Goal: Information Seeking & Learning: Learn about a topic

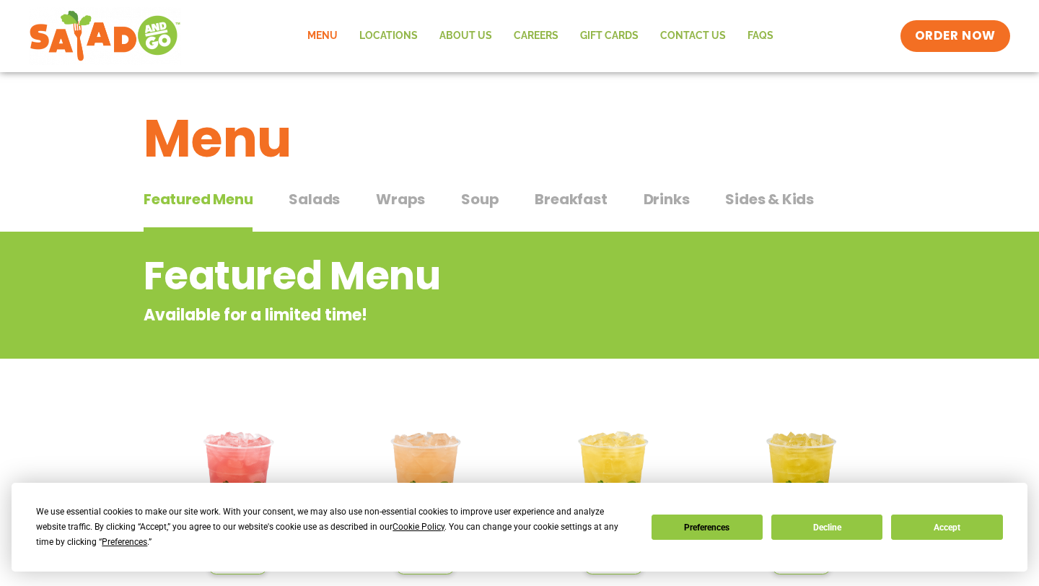
click at [395, 198] on span "Wraps" at bounding box center [400, 199] width 49 height 22
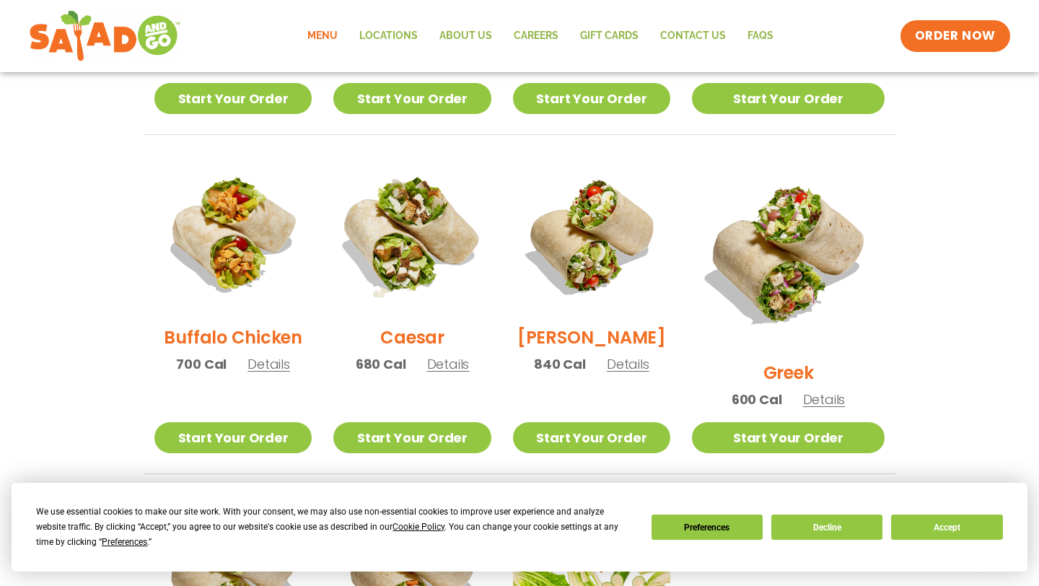
scroll to position [724, 0]
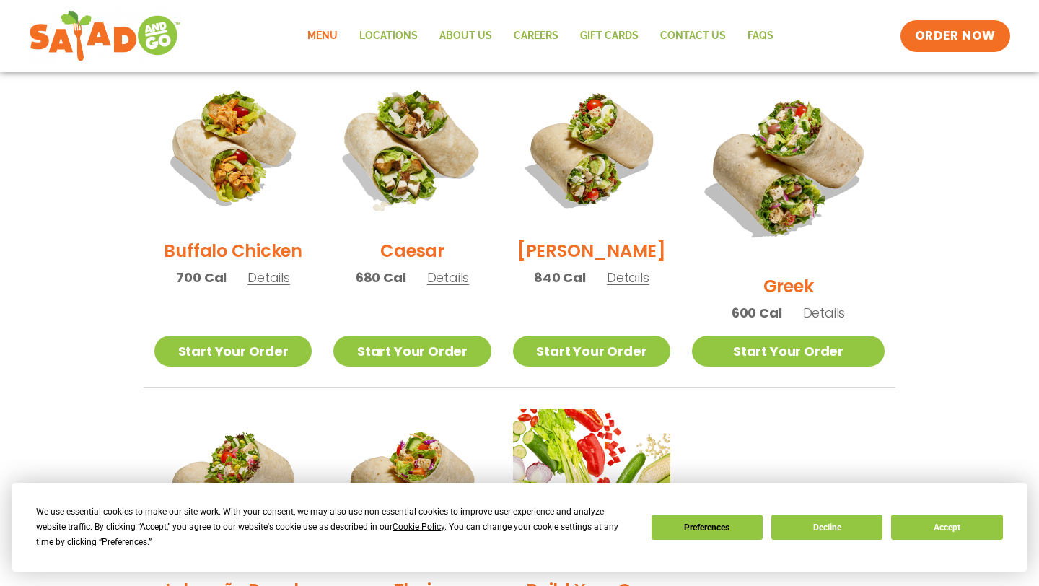
click at [431, 179] on img at bounding box center [412, 148] width 185 height 185
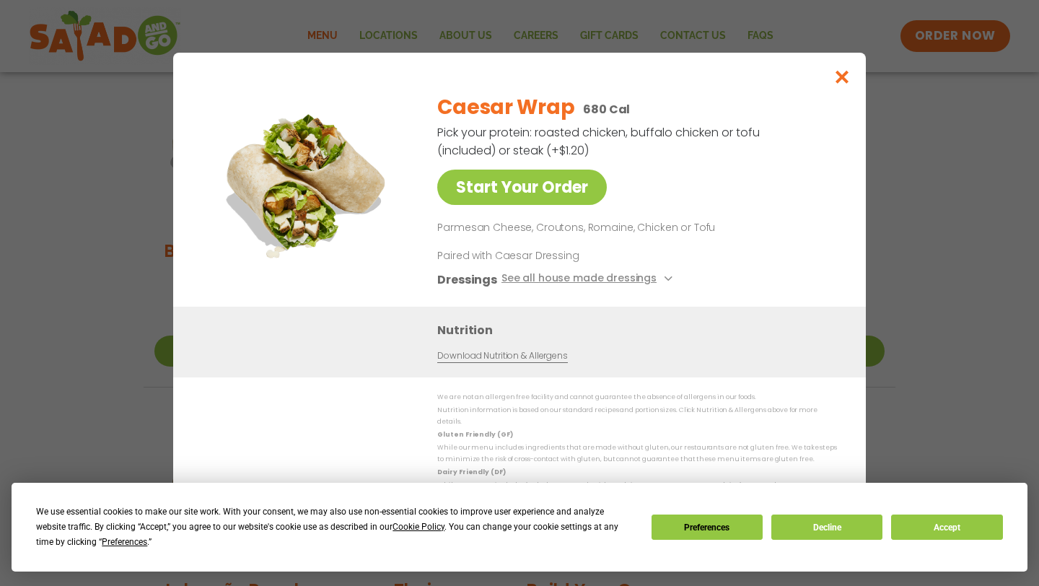
click at [504, 358] on link "Download Nutrition & Allergens" at bounding box center [502, 356] width 130 height 14
click at [658, 280] on button "See all house made dressings" at bounding box center [588, 280] width 175 height 18
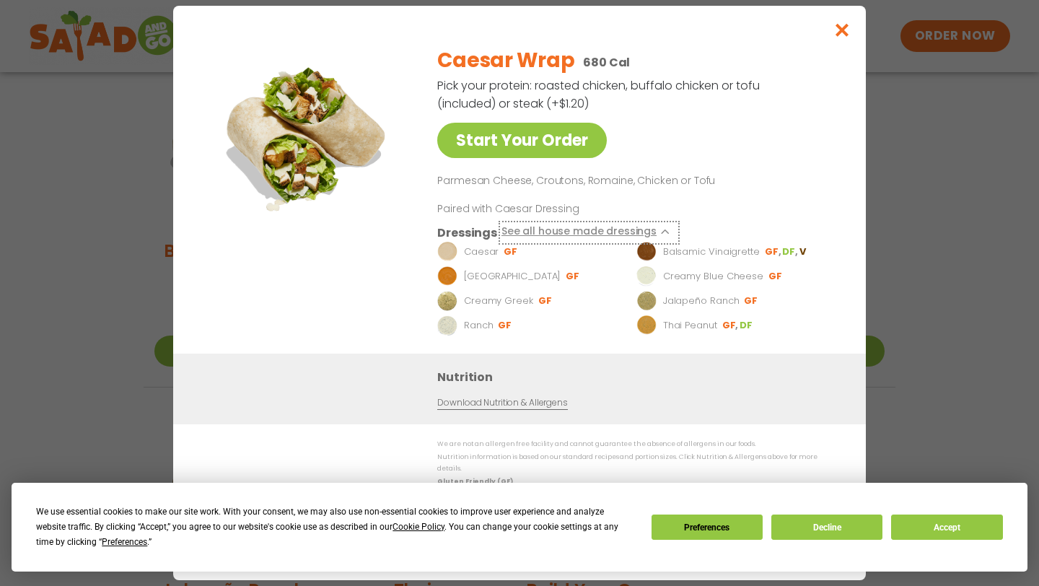
click at [664, 234] on icon at bounding box center [667, 232] width 6 height 6
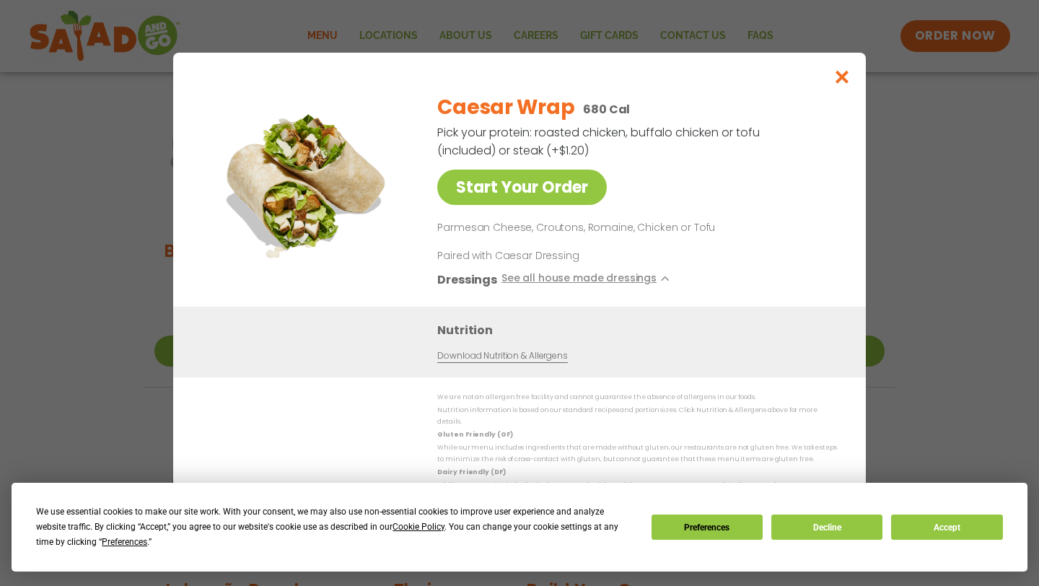
click at [700, 25] on div "Start Your Order Caesar Wrap 680 Cal Pick your protein: roasted chicken, buffal…" at bounding box center [519, 293] width 1039 height 586
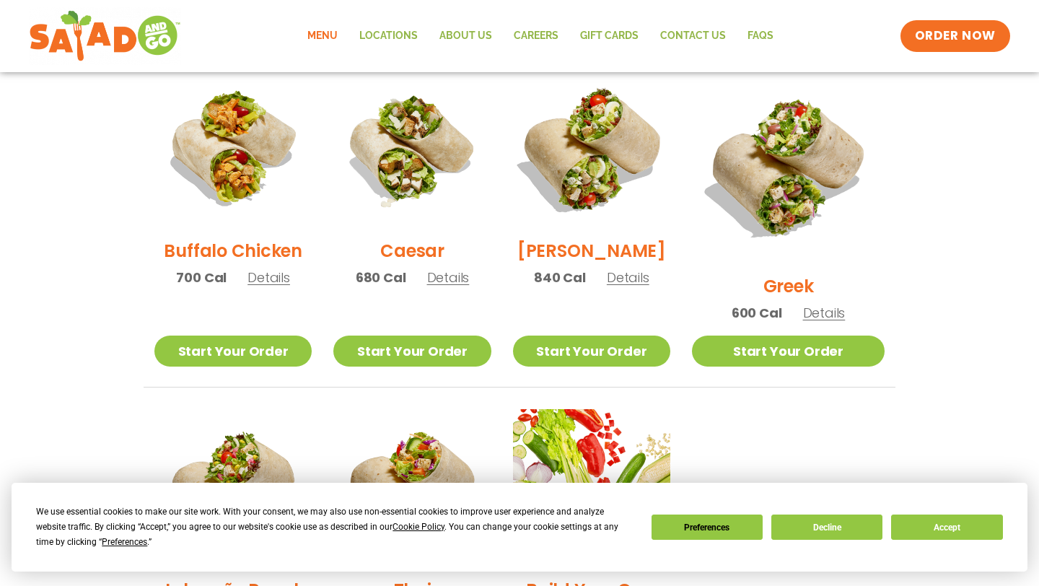
scroll to position [723, 0]
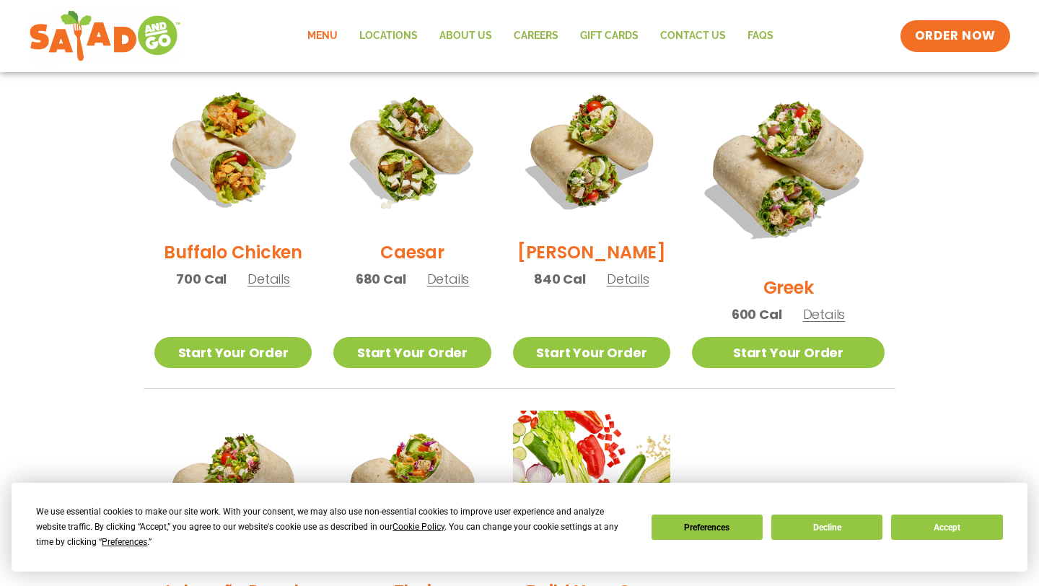
click at [466, 281] on span "Details" at bounding box center [448, 279] width 43 height 18
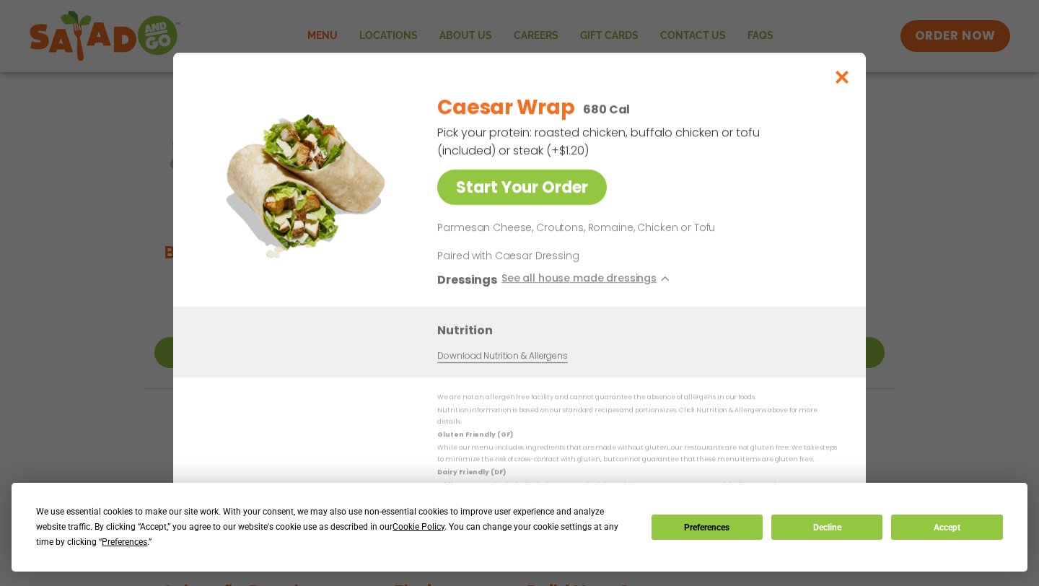
click at [937, 292] on div "Start Your Order Caesar Wrap 680 Cal Pick your protein: roasted chicken, buffal…" at bounding box center [519, 293] width 1039 height 586
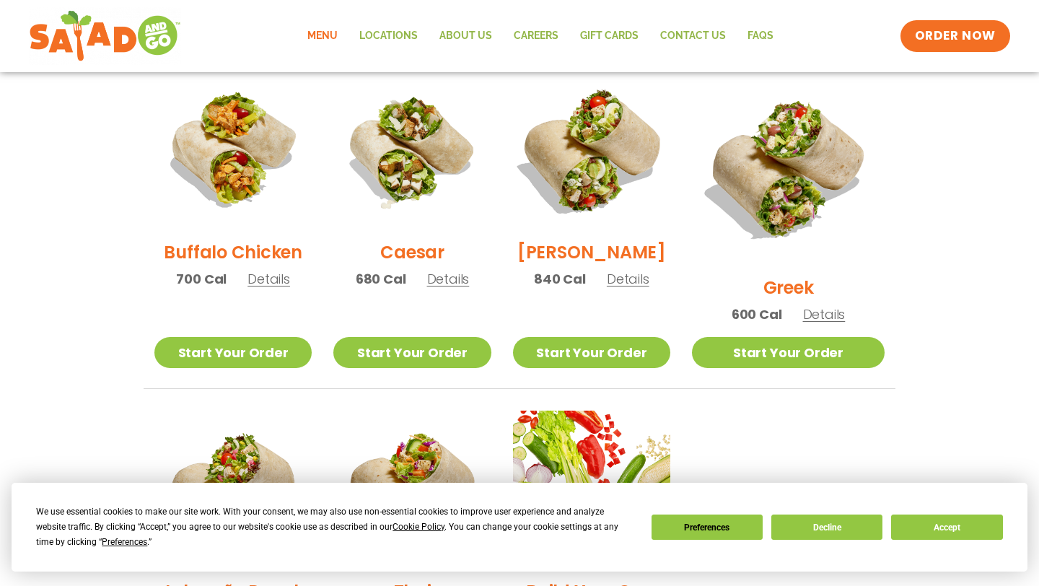
click at [623, 154] on img at bounding box center [591, 150] width 185 height 185
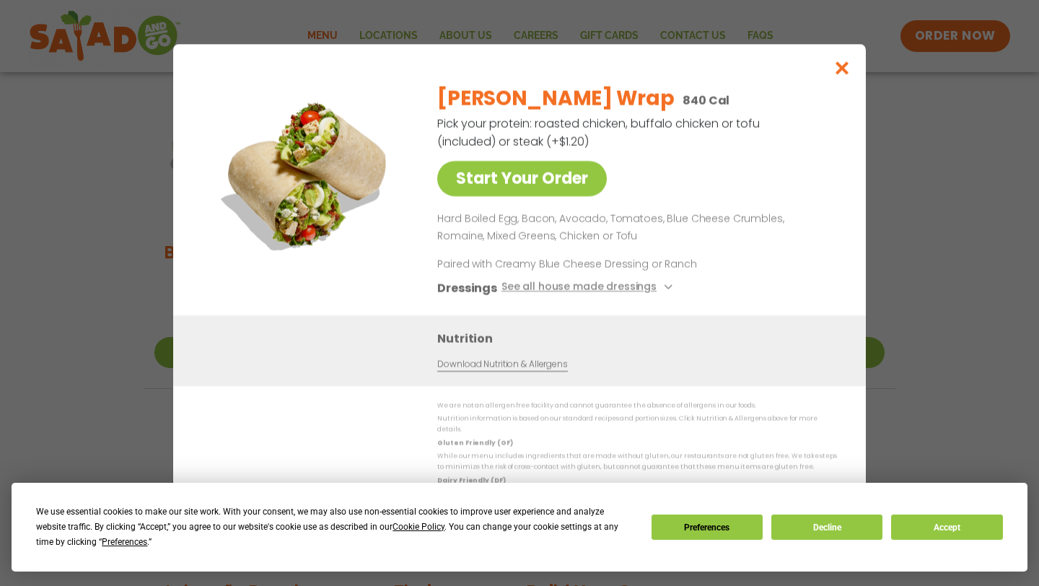
click at [938, 216] on div "Start Your Order [PERSON_NAME] Wrap 840 Cal Pick your protein: roasted chicken,…" at bounding box center [519, 293] width 1039 height 586
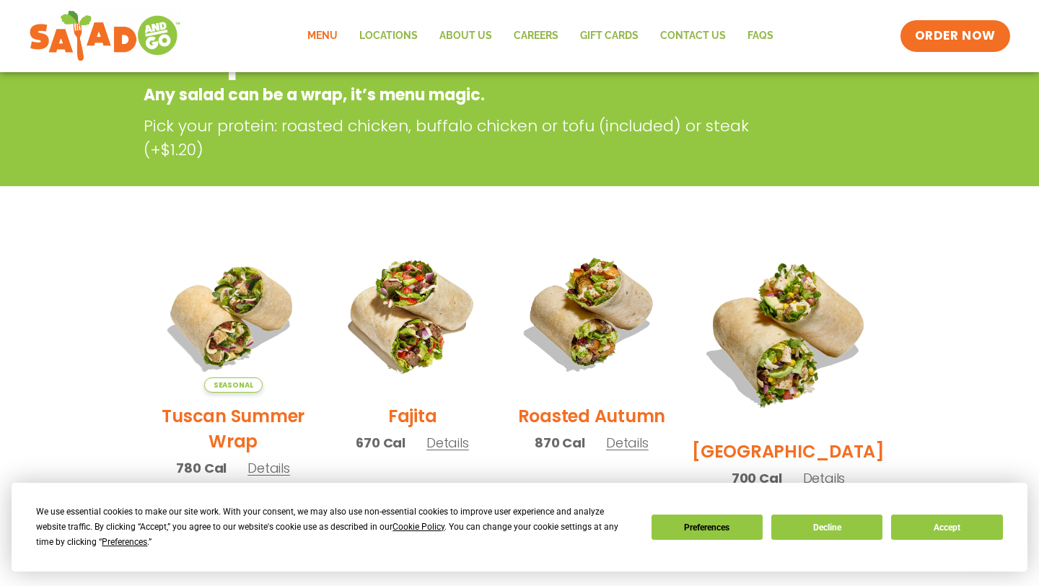
scroll to position [0, 0]
